Goal: Information Seeking & Learning: Learn about a topic

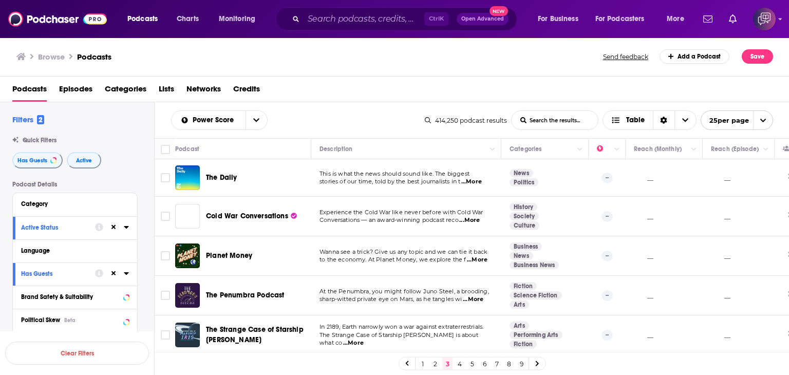
click at [538, 125] on input "List Search Input" at bounding box center [555, 120] width 86 height 18
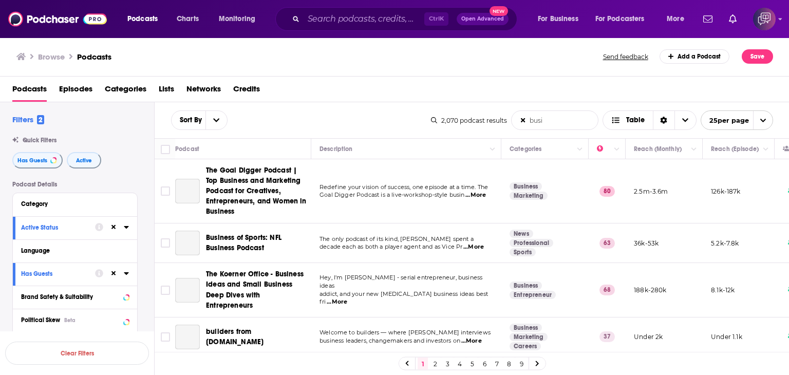
type input "business growth"
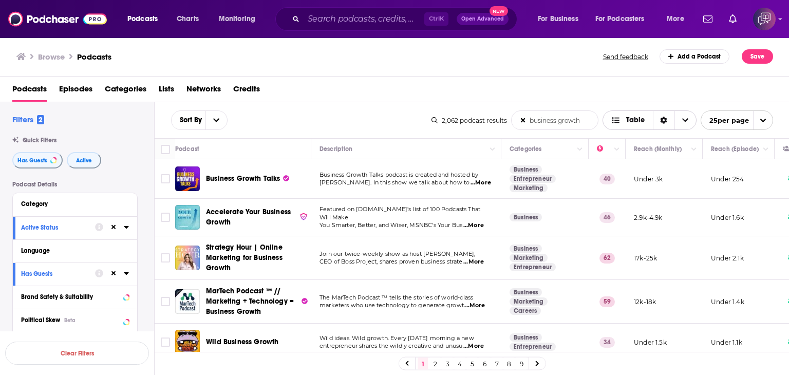
click at [683, 124] on span "Choose View" at bounding box center [685, 120] width 22 height 18
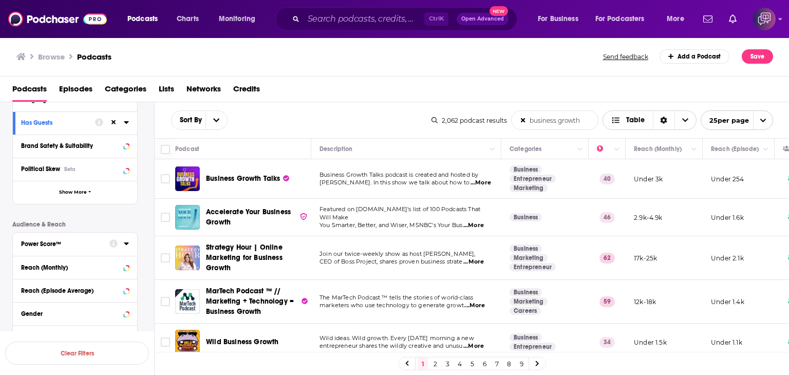
scroll to position [205, 0]
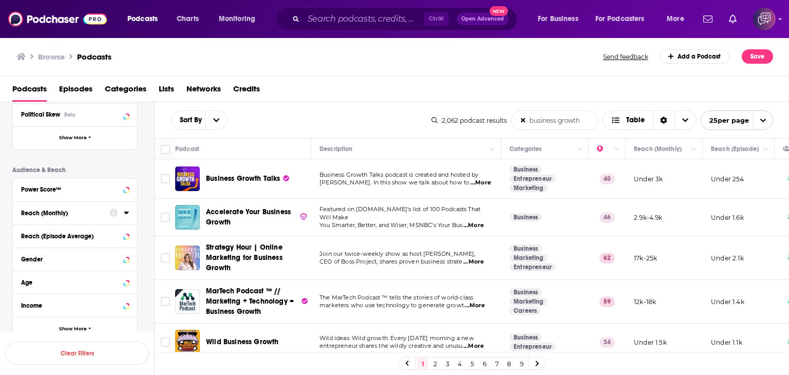
click at [125, 213] on icon at bounding box center [126, 213] width 5 height 8
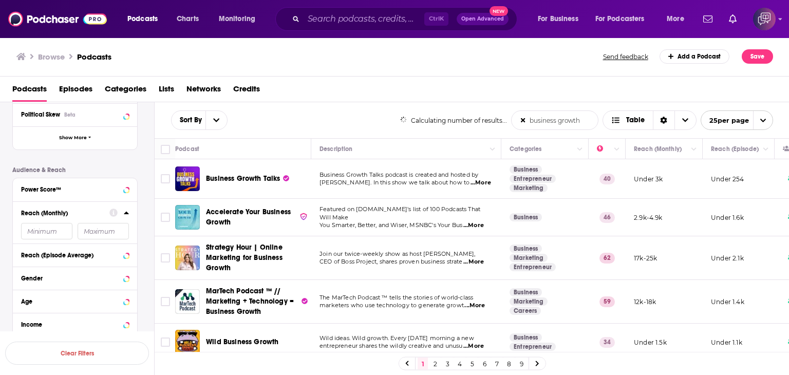
click at [59, 235] on input "number" at bounding box center [46, 231] width 51 height 16
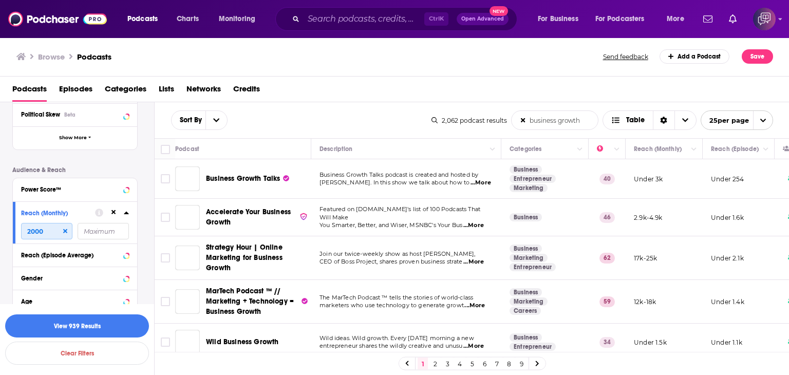
type input "2000"
click at [100, 232] on input "number" at bounding box center [103, 231] width 51 height 16
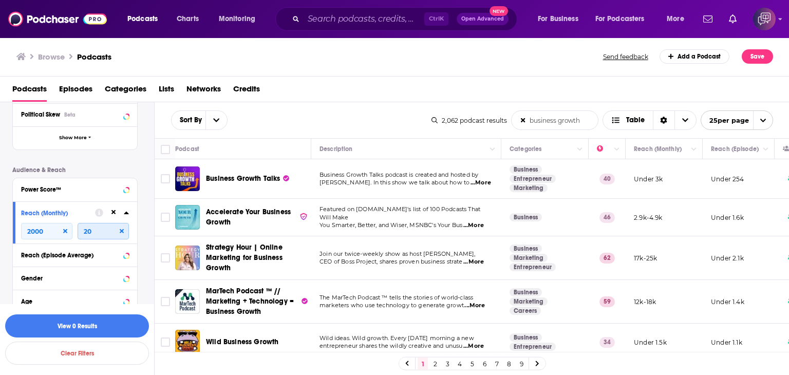
type input "2"
click at [116, 233] on input "number" at bounding box center [103, 231] width 51 height 16
click at [125, 252] on icon at bounding box center [126, 255] width 5 height 8
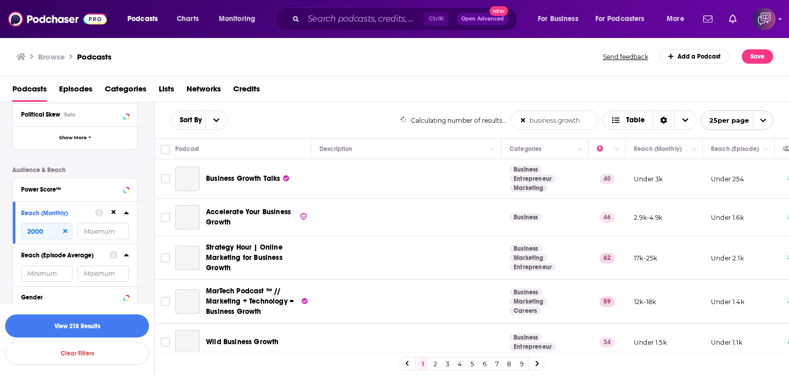
click at [51, 272] on input "number" at bounding box center [46, 274] width 51 height 16
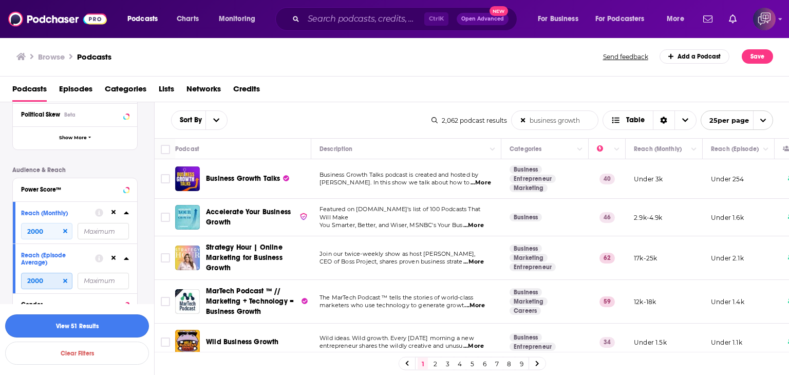
type input "2000"
click at [81, 329] on button "View 51 Results" at bounding box center [77, 325] width 144 height 23
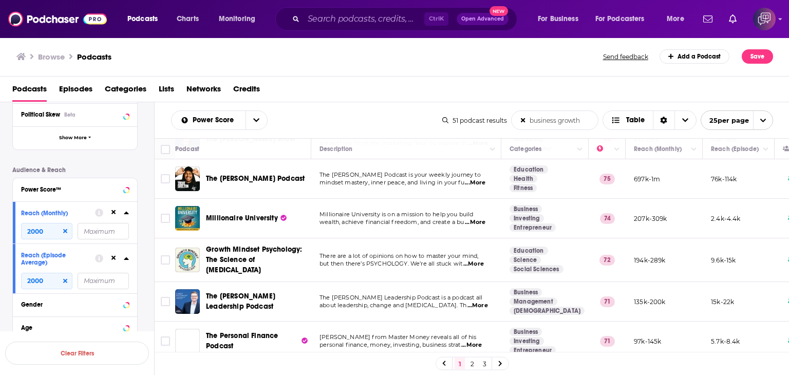
scroll to position [103, 0]
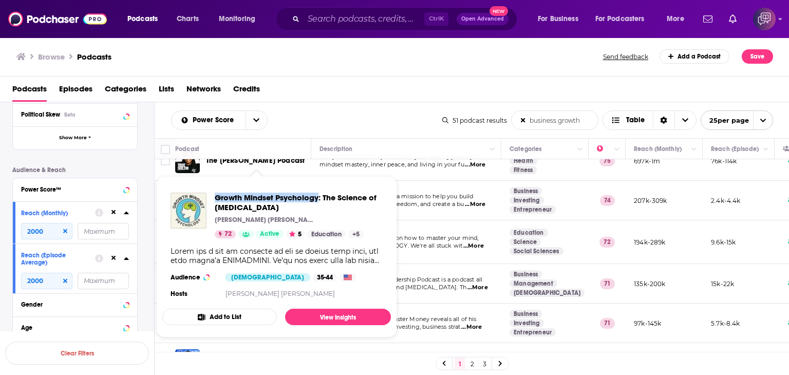
drag, startPoint x: 212, startPoint y: 192, endPoint x: 318, endPoint y: 197, distance: 106.4
click at [318, 197] on div "Growth Mindset Psychology: The Science of [MEDICAL_DATA] [PERSON_NAME] [PERSON_…" at bounding box center [277, 216] width 212 height 46
copy span "Growth Mindset Psychology"
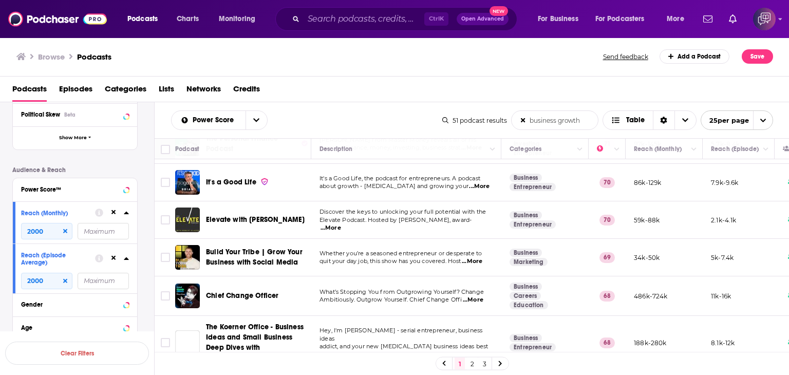
scroll to position [308, 0]
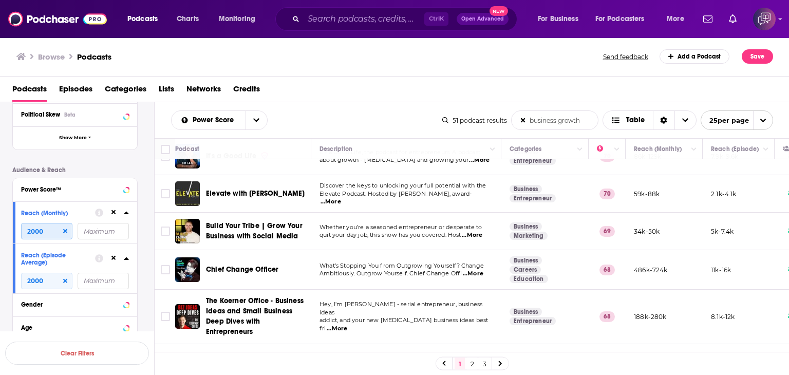
click at [33, 229] on input "2000" at bounding box center [46, 231] width 51 height 16
click at [29, 230] on input "2000" at bounding box center [46, 231] width 51 height 16
drag, startPoint x: 30, startPoint y: 231, endPoint x: 13, endPoint y: 234, distance: 16.8
click at [13, 234] on div "Reach (Monthly) 2000" at bounding box center [75, 222] width 124 height 42
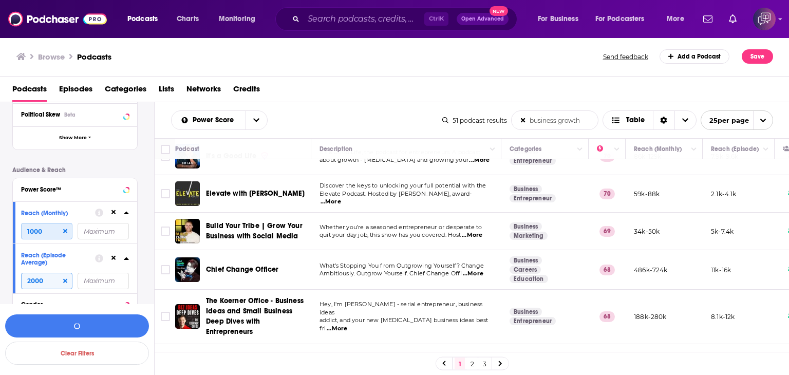
type input "1000"
click at [27, 239] on input "2000" at bounding box center [46, 231] width 51 height 16
type input "1000"
click at [90, 328] on button "View 110 Results" at bounding box center [77, 325] width 144 height 23
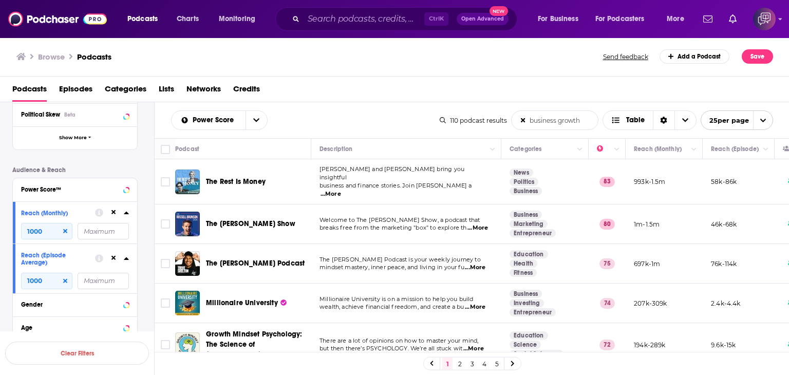
scroll to position [51, 0]
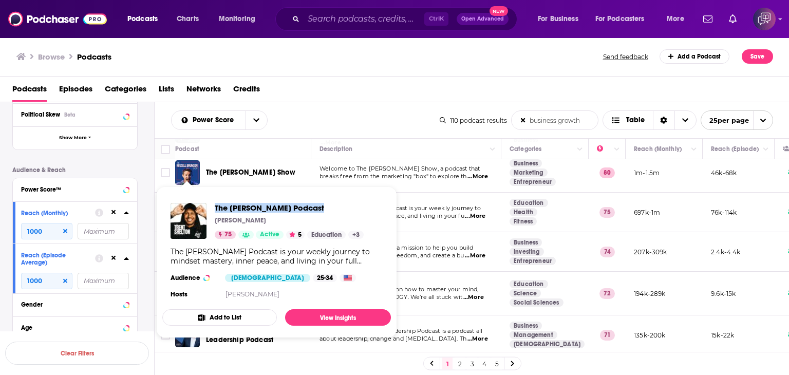
drag, startPoint x: 214, startPoint y: 194, endPoint x: 338, endPoint y: 203, distance: 125.1
click at [338, 203] on span "The [PERSON_NAME] Podcast [PERSON_NAME] 75 Active 5 Education + 3 The [PERSON_N…" at bounding box center [276, 262] width 229 height 152
copy span "The [PERSON_NAME] Podcast"
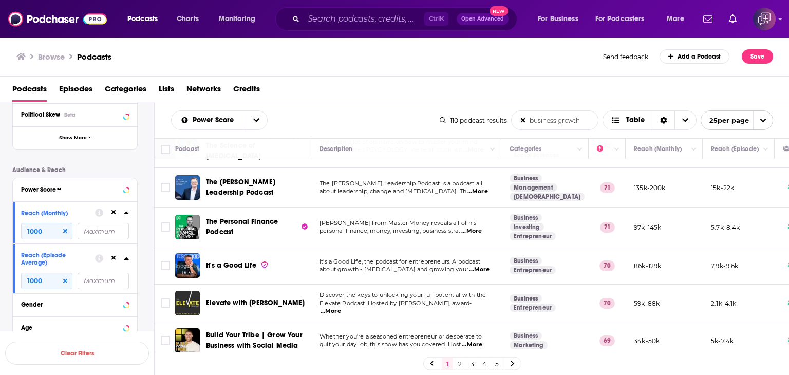
scroll to position [205, 0]
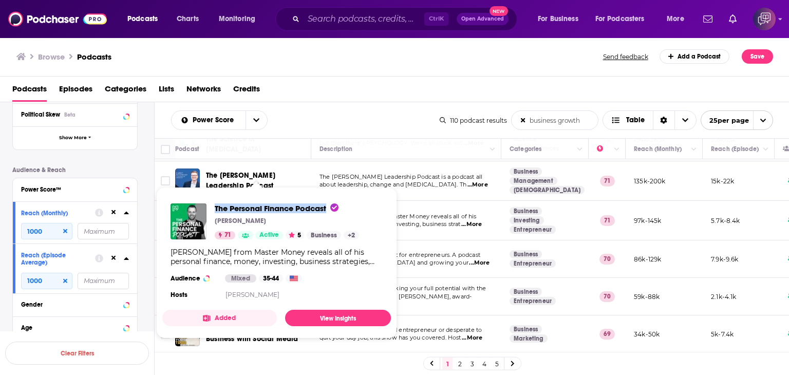
drag, startPoint x: 211, startPoint y: 201, endPoint x: 327, endPoint y: 203, distance: 116.6
click at [327, 203] on div "The Personal Finance Podcast [PERSON_NAME] 71 Active 5 Business + 2 Audience Mi…" at bounding box center [276, 252] width 229 height 115
copy span "The Personal Finance Podcast"
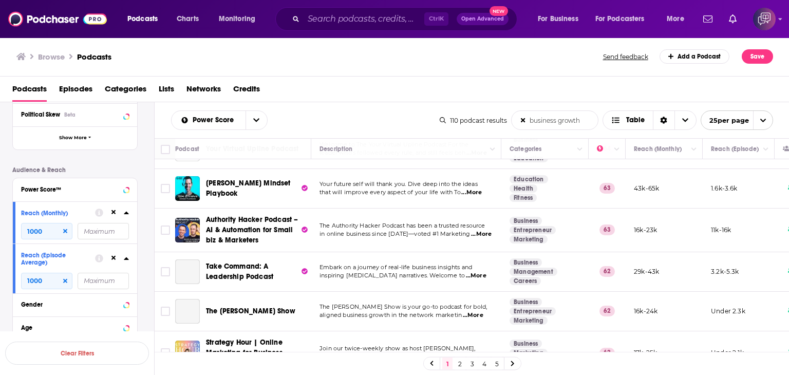
scroll to position [836, 0]
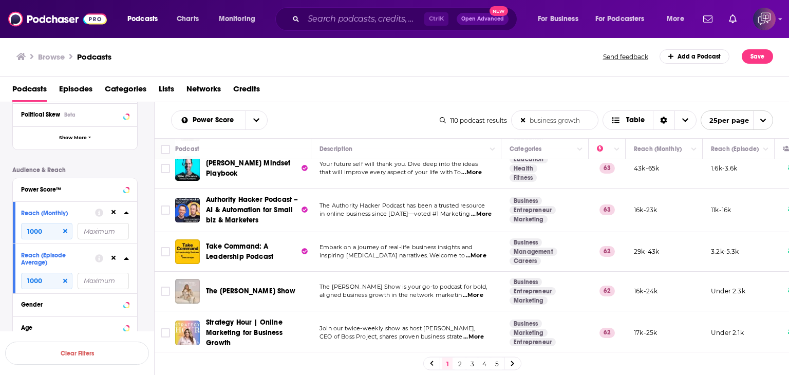
click at [462, 362] on link "2" at bounding box center [460, 363] width 10 height 12
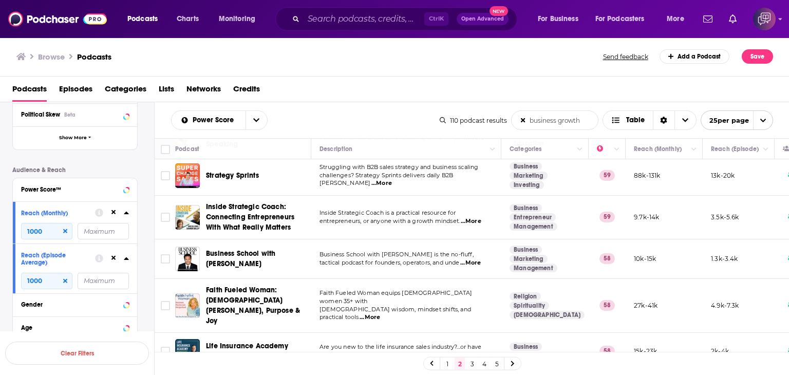
scroll to position [205, 0]
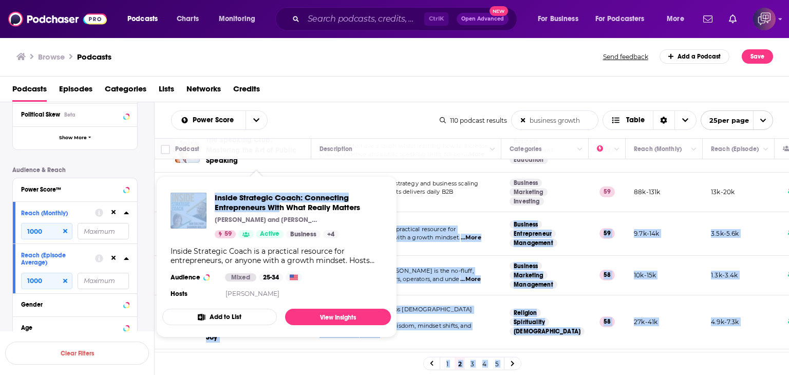
drag, startPoint x: 206, startPoint y: 200, endPoint x: 277, endPoint y: 202, distance: 70.9
click at [278, 203] on div "Podcasts Charts Monitoring Ctrl K Open Advanced New For Business For Podcasters…" at bounding box center [394, 187] width 789 height 375
click at [247, 184] on div "Inside Strategic Coach: Connecting Entrepreneurs With What Really Matters [PERS…" at bounding box center [276, 246] width 229 height 124
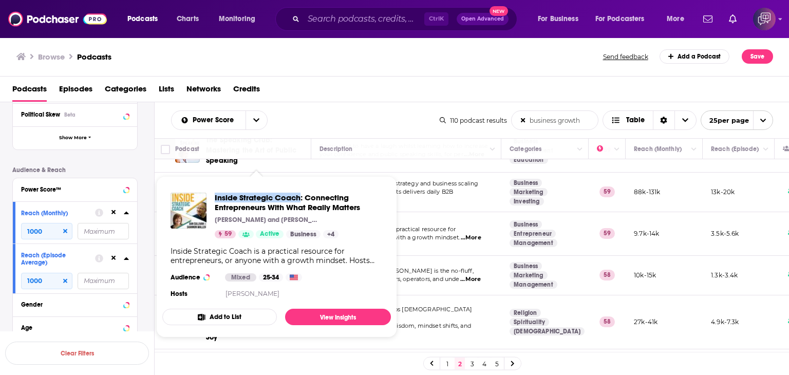
drag, startPoint x: 215, startPoint y: 188, endPoint x: 301, endPoint y: 198, distance: 86.8
click at [300, 198] on div "Inside Strategic Coach: Connecting Entrepreneurs With What Really Matters [PERS…" at bounding box center [276, 246] width 229 height 124
copy span "Inside Strategic Coach"
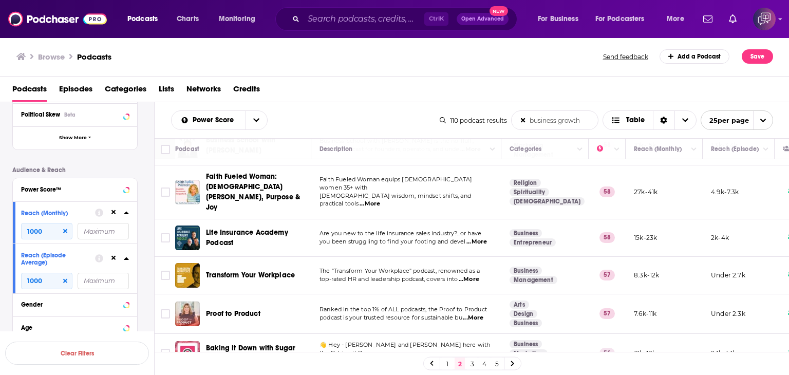
scroll to position [360, 0]
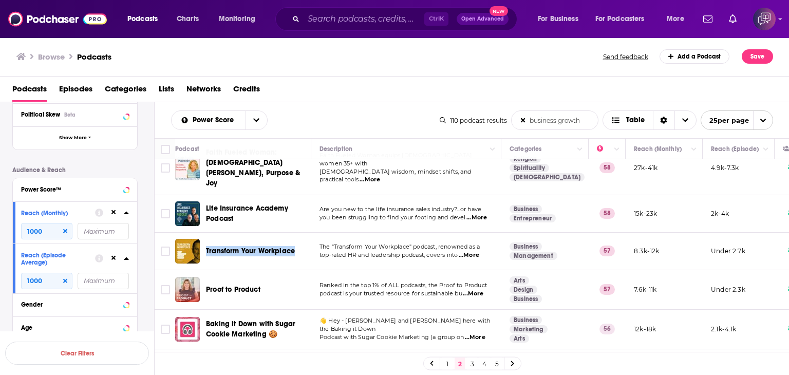
drag, startPoint x: 203, startPoint y: 211, endPoint x: 296, endPoint y: 219, distance: 93.3
click at [296, 233] on td "Transform Your Workplace" at bounding box center [243, 251] width 136 height 37
copy span "Transform Your Workplace"
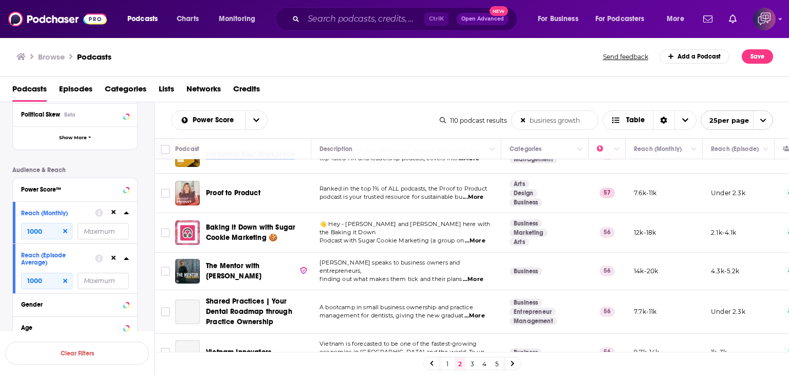
scroll to position [462, 0]
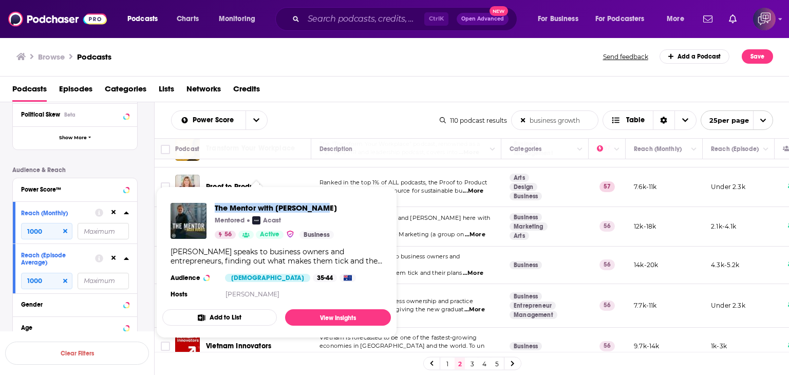
drag, startPoint x: 214, startPoint y: 201, endPoint x: 325, endPoint y: 204, distance: 111.0
click at [325, 204] on div "The Mentor with [PERSON_NAME] Acast 56 Active Business [PERSON_NAME] speaks to …" at bounding box center [276, 252] width 229 height 115
copy span "The Mentor with [PERSON_NAME]"
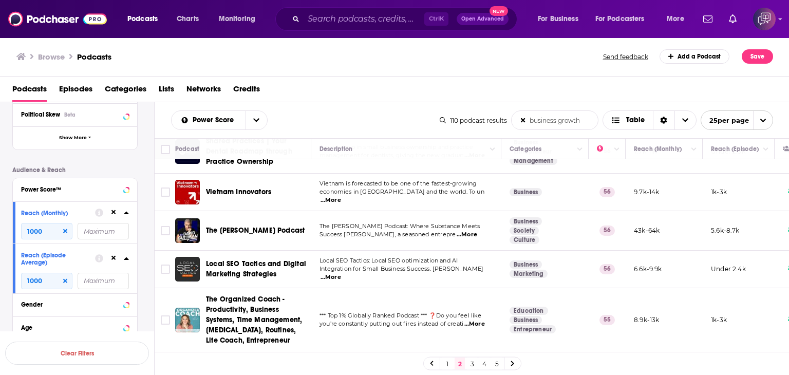
scroll to position [668, 0]
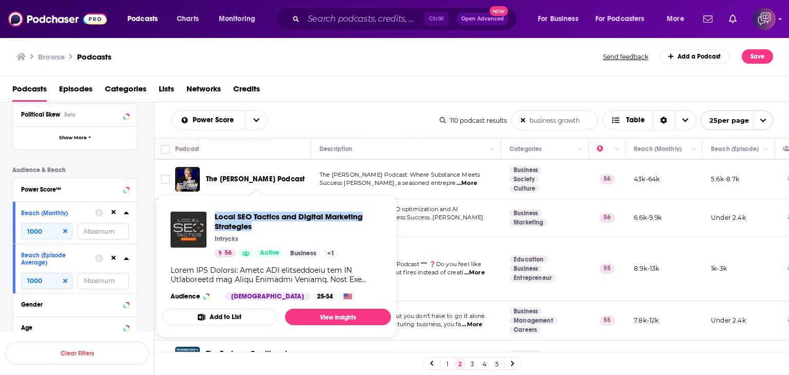
drag, startPoint x: 213, startPoint y: 205, endPoint x: 265, endPoint y: 225, distance: 55.9
click at [265, 225] on div "Local SEO Tactics and Digital Marketing Strategies Intrycks 56 Active Business …" at bounding box center [276, 255] width 229 height 105
copy span "Local SEO Tactics and Digital Marketing Strategies"
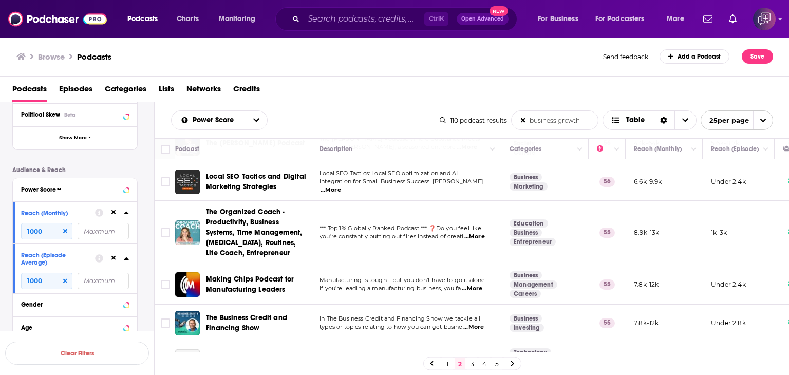
scroll to position [719, 0]
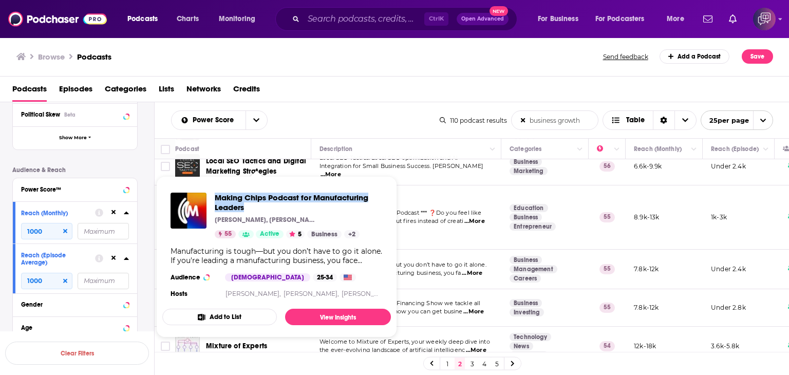
drag, startPoint x: 216, startPoint y: 187, endPoint x: 266, endPoint y: 205, distance: 52.7
click at [266, 205] on div "Making Chips Podcast for Manufacturing Leaders [PERSON_NAME], [PERSON_NAME], [P…" at bounding box center [276, 246] width 229 height 124
copy span "Making Chips Podcast for Manufacturing Leaders"
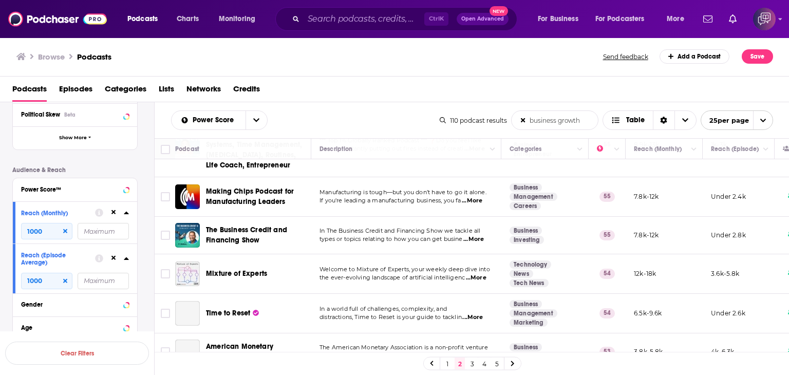
scroll to position [822, 0]
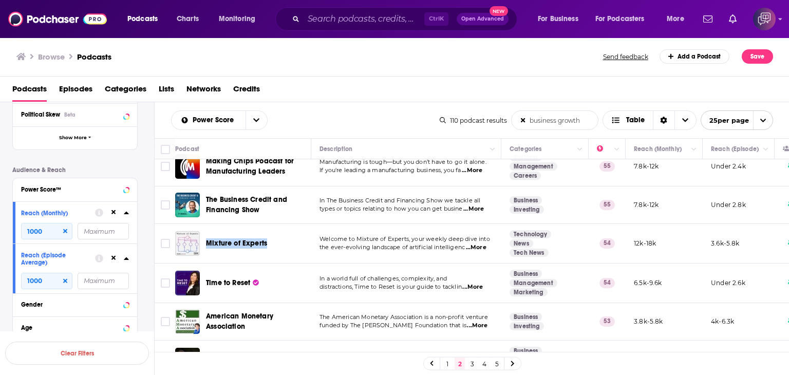
drag, startPoint x: 206, startPoint y: 206, endPoint x: 278, endPoint y: 207, distance: 71.4
click at [278, 231] on div "Mixture of Experts" at bounding box center [259, 243] width 107 height 25
copy span "Mixture of Experts"
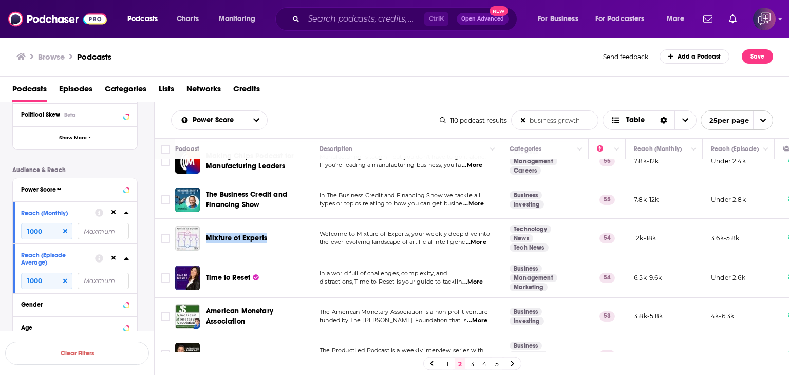
scroll to position [828, 0]
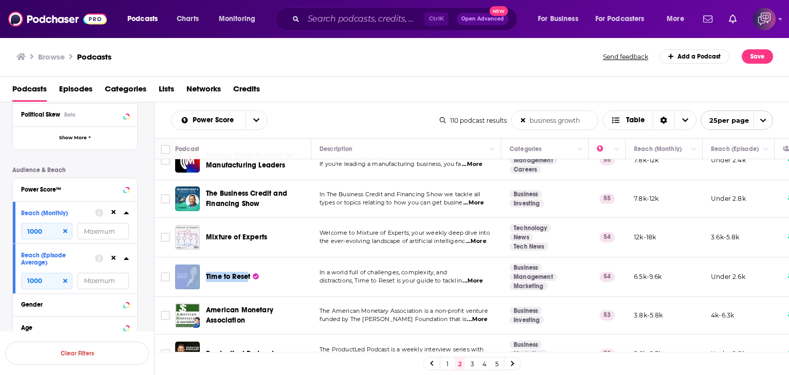
drag, startPoint x: 202, startPoint y: 239, endPoint x: 249, endPoint y: 241, distance: 46.8
click at [249, 265] on div "Time to Reset" at bounding box center [244, 277] width 138 height 25
click at [212, 257] on td "Time to Reset" at bounding box center [243, 277] width 136 height 40
drag, startPoint x: 205, startPoint y: 237, endPoint x: 259, endPoint y: 239, distance: 54.0
click at [259, 265] on div "Time to Reset" at bounding box center [259, 277] width 107 height 25
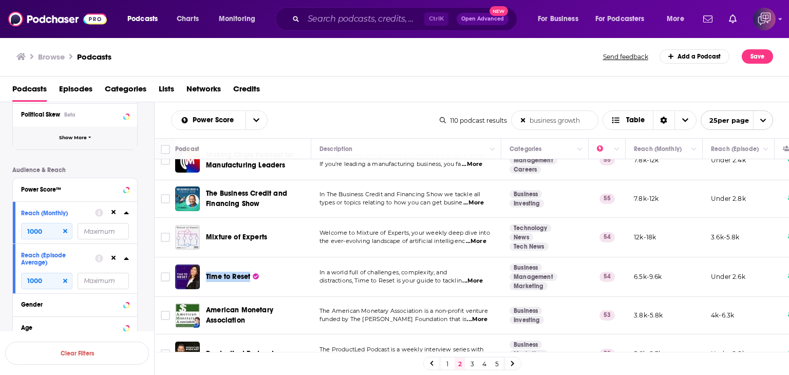
copy link "Time to Reset"
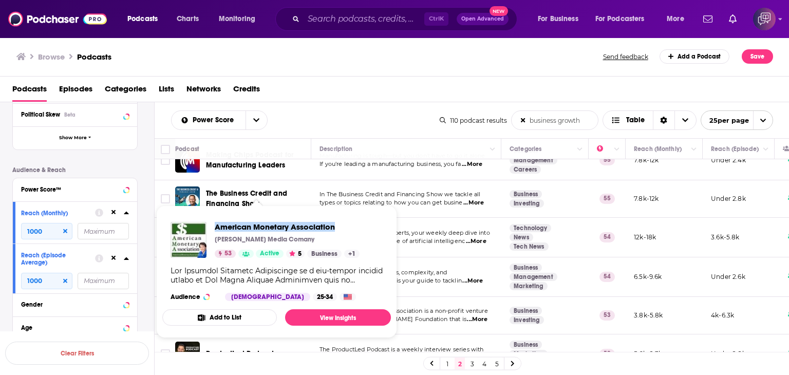
drag, startPoint x: 218, startPoint y: 222, endPoint x: 341, endPoint y: 231, distance: 123.6
click at [341, 231] on div "American Monetary Association [PERSON_NAME] Media Comany 53 Active 5 Business +…" at bounding box center [276, 262] width 229 height 96
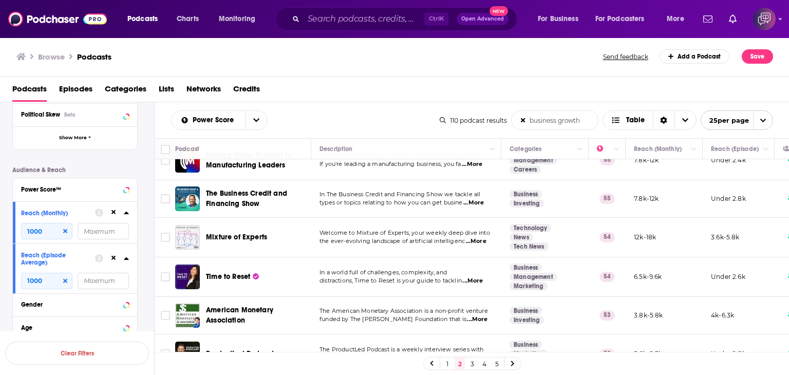
click at [470, 360] on link "3" at bounding box center [472, 363] width 10 height 12
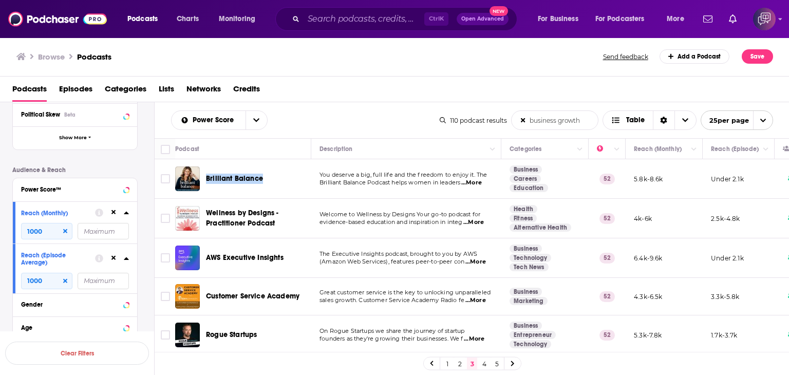
drag, startPoint x: 205, startPoint y: 168, endPoint x: 277, endPoint y: 167, distance: 71.9
click at [277, 167] on div "Brilliant Balance" at bounding box center [244, 178] width 138 height 25
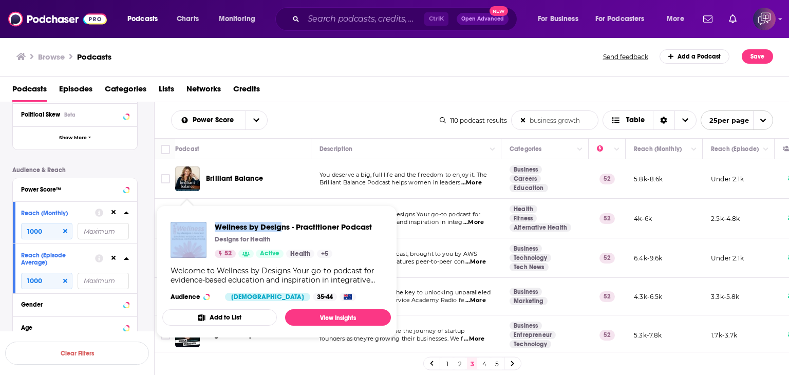
drag, startPoint x: 214, startPoint y: 215, endPoint x: 284, endPoint y: 214, distance: 69.9
click at [284, 214] on div "Wellness by Designs - Practitioner Podcast Designs for Health 52 Active Health …" at bounding box center [276, 262] width 229 height 96
click at [261, 212] on span "Wellness by Designs - Practitioner Podcast Designs for Health 52 Active Health …" at bounding box center [276, 271] width 229 height 133
click at [218, 216] on div "Wellness by Designs - Practitioner Podcast Designs for Health 52 Active Health …" at bounding box center [276, 262] width 229 height 96
drag, startPoint x: 215, startPoint y: 219, endPoint x: 290, endPoint y: 220, distance: 75.0
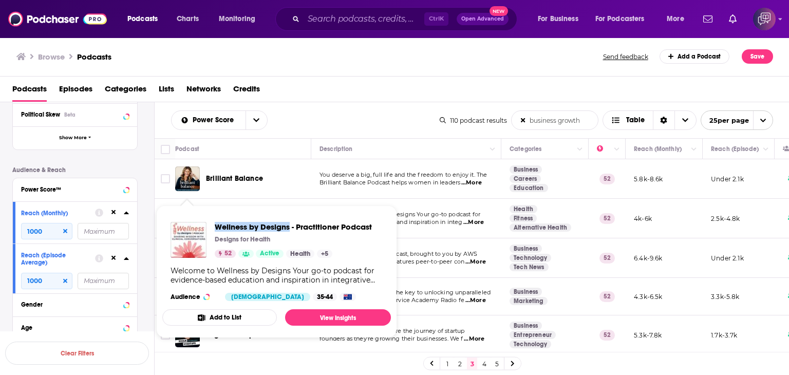
click at [290, 220] on div "Wellness by Designs - Practitioner Podcast Designs for Health 52 Active Health …" at bounding box center [276, 262] width 229 height 96
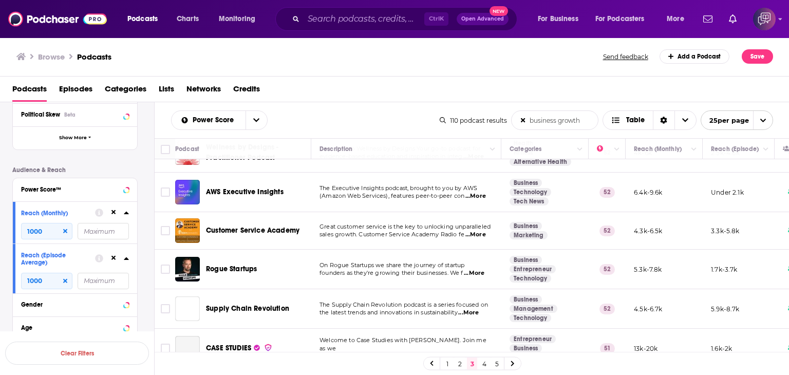
scroll to position [51, 0]
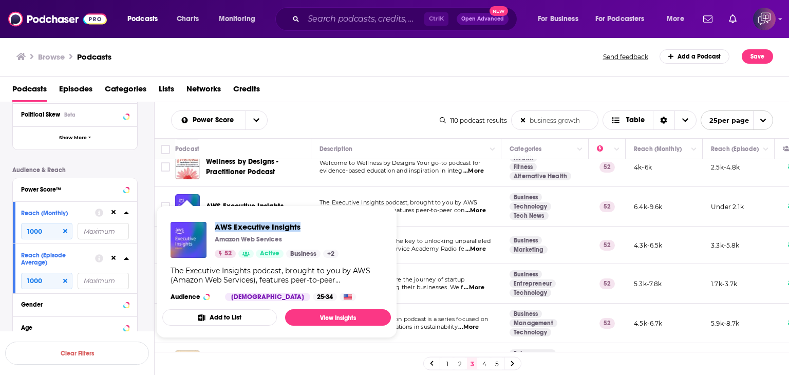
drag, startPoint x: 214, startPoint y: 218, endPoint x: 310, endPoint y: 218, distance: 96.0
click at [310, 218] on div "AWS Executive Insights Amazon Web Services 52 Active Business + 2 The Executive…" at bounding box center [276, 262] width 229 height 96
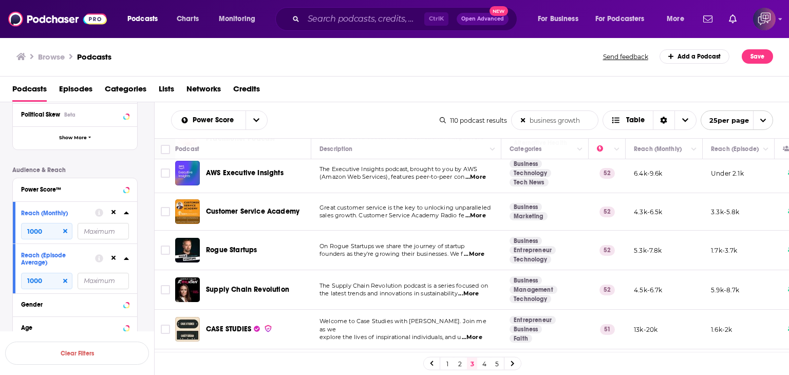
scroll to position [103, 0]
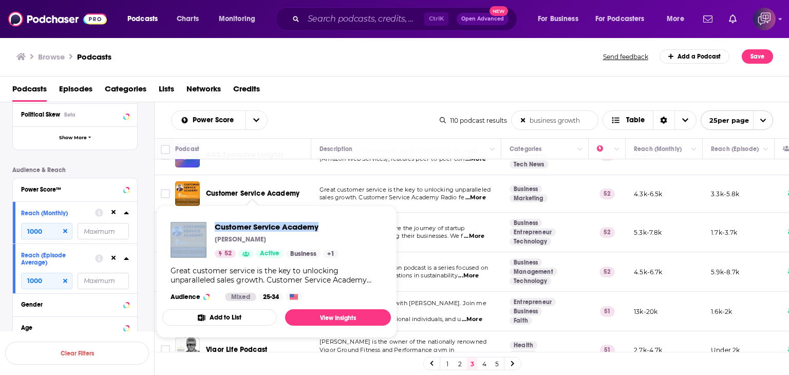
drag, startPoint x: 210, startPoint y: 213, endPoint x: 325, endPoint y: 210, distance: 115.1
click at [325, 210] on span "Customer Service Academy [PERSON_NAME] 52 Active Business + 1 Great customer se…" at bounding box center [276, 271] width 229 height 133
click at [241, 212] on span "Customer Service Academy [PERSON_NAME] 52 Active Business + 1 Great customer se…" at bounding box center [276, 271] width 229 height 133
drag, startPoint x: 218, startPoint y: 221, endPoint x: 333, endPoint y: 223, distance: 115.1
click at [333, 223] on div "Customer Service Academy [PERSON_NAME] 52 Active Business + 1 Great customer se…" at bounding box center [276, 262] width 229 height 96
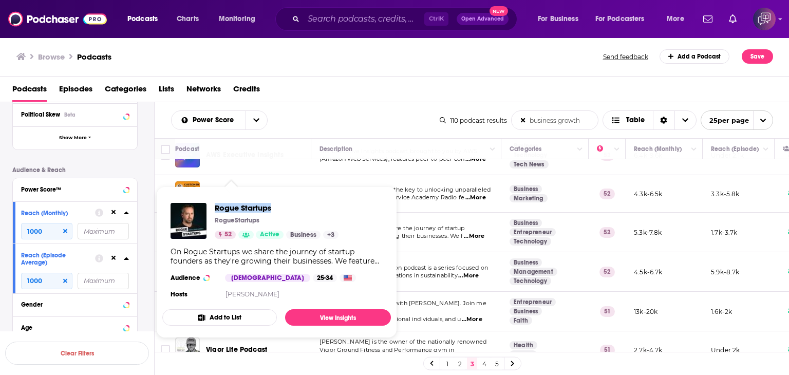
drag, startPoint x: 214, startPoint y: 196, endPoint x: 287, endPoint y: 196, distance: 72.9
click at [287, 196] on div "Rogue Startups RogueStartups 52 Active Business + 3 On Rogue Startups we share …" at bounding box center [276, 252] width 229 height 115
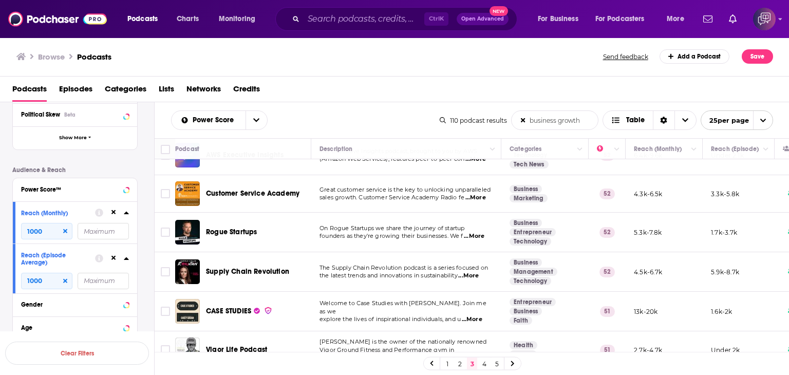
scroll to position [154, 0]
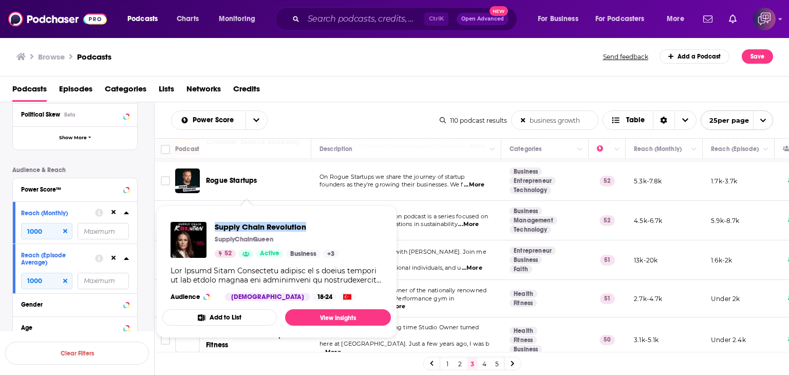
drag, startPoint x: 213, startPoint y: 219, endPoint x: 325, endPoint y: 219, distance: 112.5
click at [325, 219] on div "Supply Chain Revolution SupplyChainQueen 52 Active Business + 3 Audience [DEMOG…" at bounding box center [276, 262] width 229 height 96
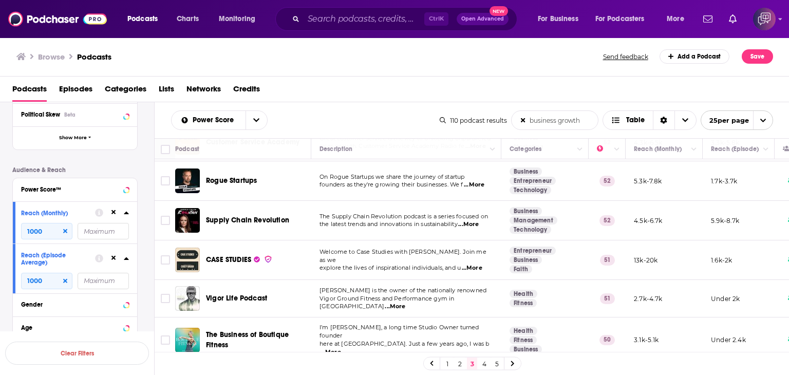
scroll to position [205, 0]
